Goal: Task Accomplishment & Management: Manage account settings

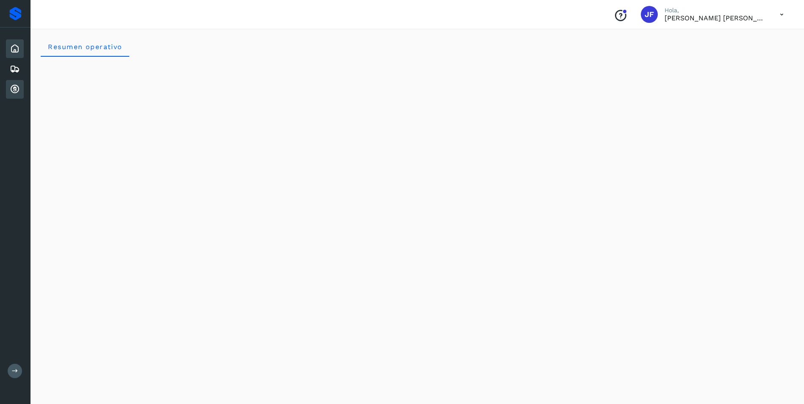
click at [14, 90] on icon at bounding box center [15, 89] width 10 height 10
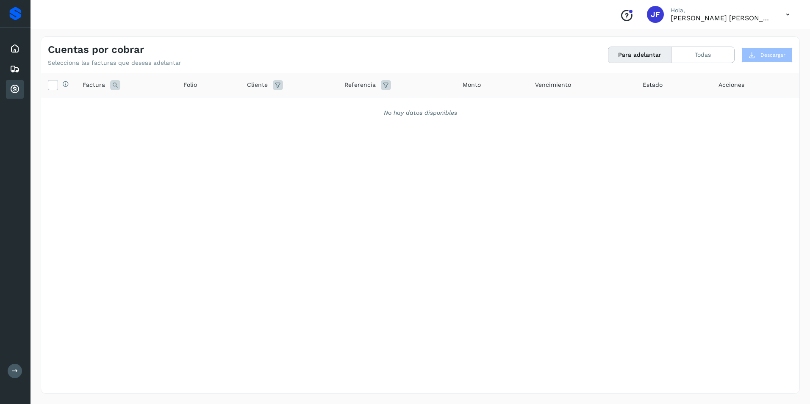
click at [649, 55] on button "Para adelantar" at bounding box center [639, 55] width 63 height 16
click at [696, 53] on button "Todas" at bounding box center [702, 55] width 63 height 16
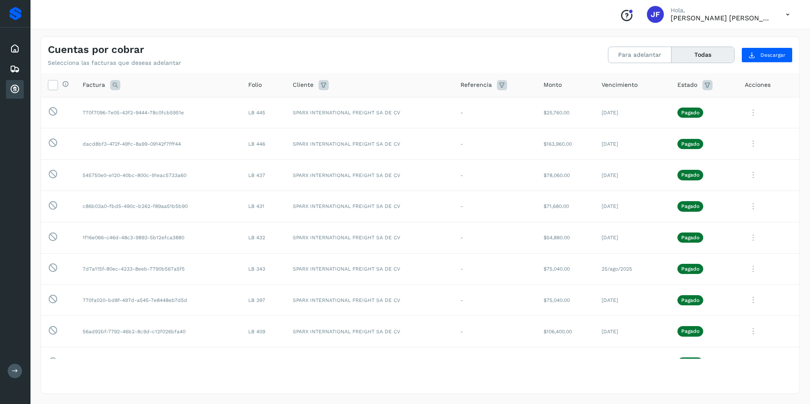
click at [789, 14] on icon at bounding box center [787, 14] width 17 height 17
click at [749, 40] on div "Cerrar sesión" at bounding box center [745, 38] width 101 height 16
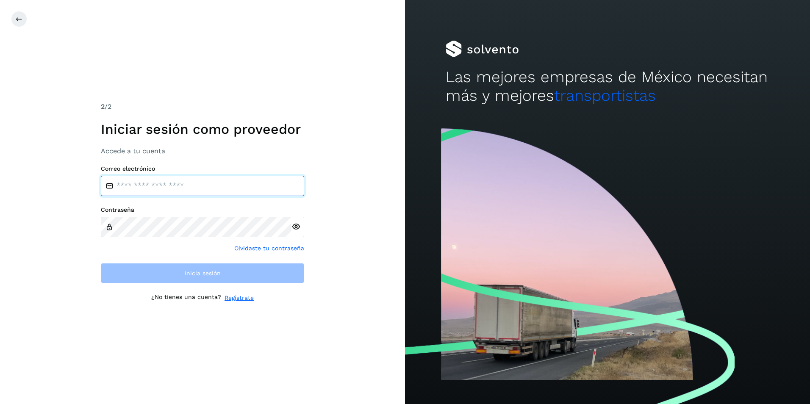
type input "**********"
